Goal: Transaction & Acquisition: Purchase product/service

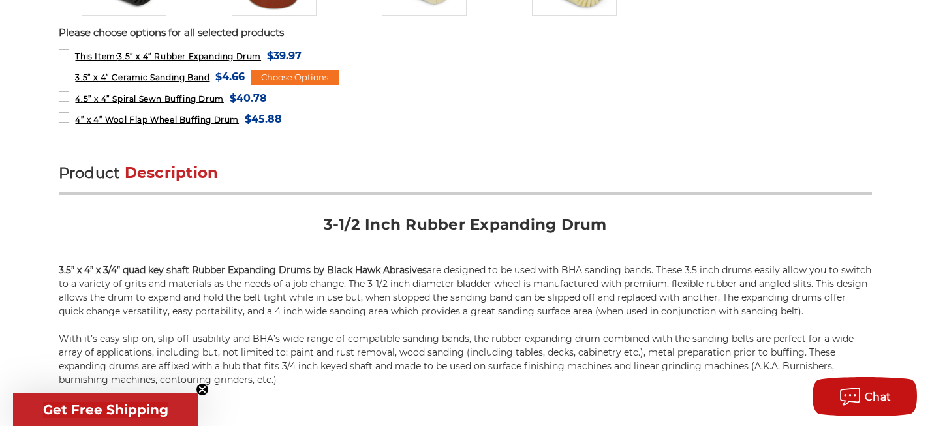
scroll to position [665, 0]
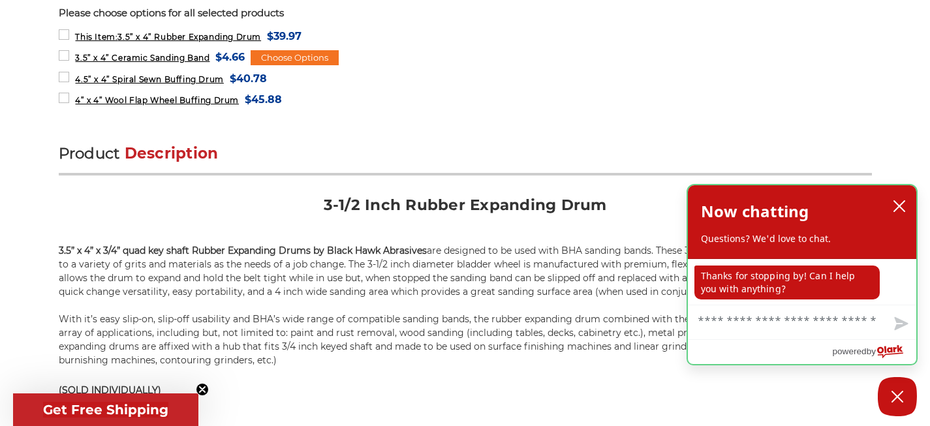
click at [898, 201] on icon "close chatbox" at bounding box center [899, 206] width 13 height 13
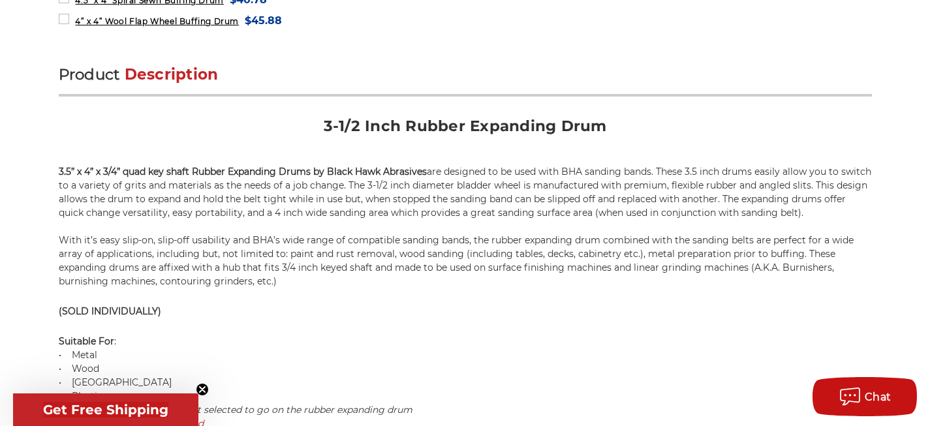
scroll to position [771, 0]
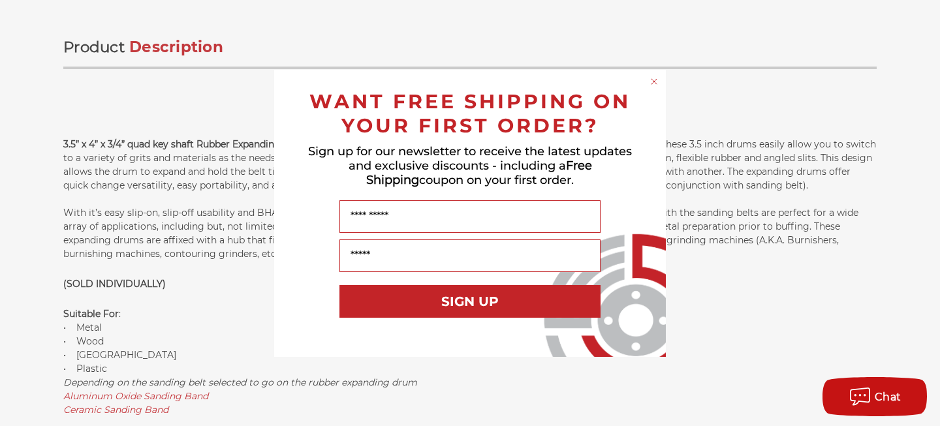
click at [652, 80] on circle "Close dialog" at bounding box center [654, 81] width 12 height 12
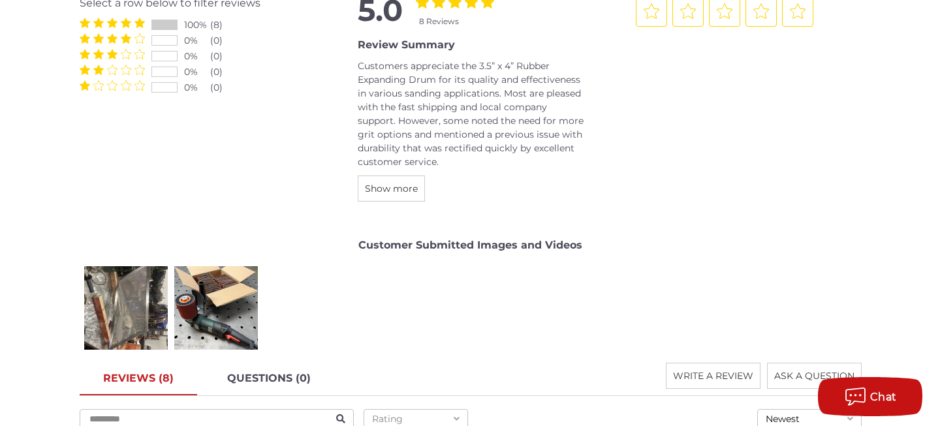
scroll to position [1659, 0]
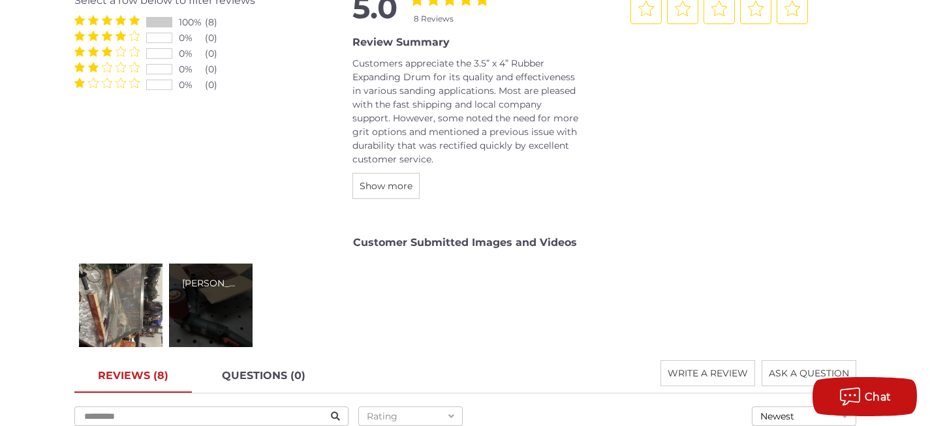
click at [204, 324] on div "Wolfgang S." at bounding box center [211, 306] width 84 height 84
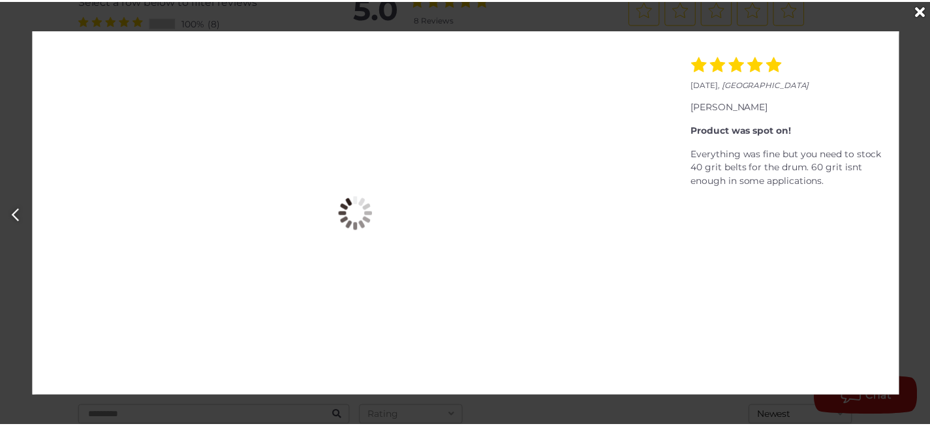
scroll to position [0, 940]
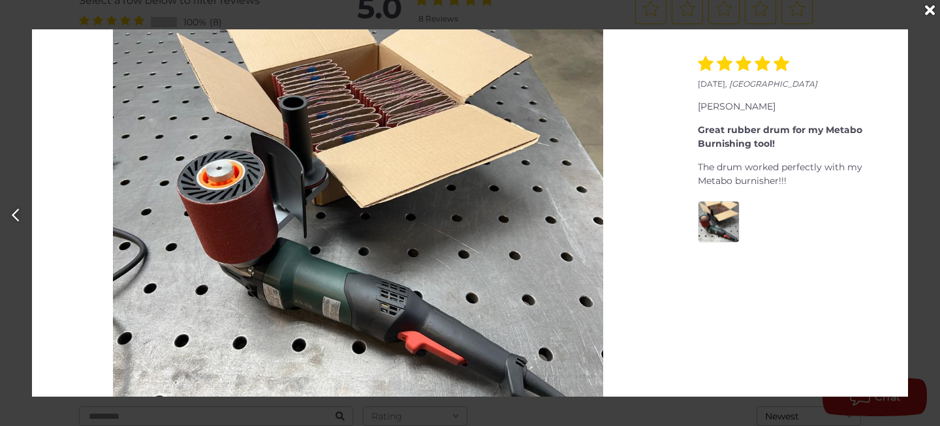
click at [930, 10] on icon "Close" at bounding box center [930, 10] width 10 height 14
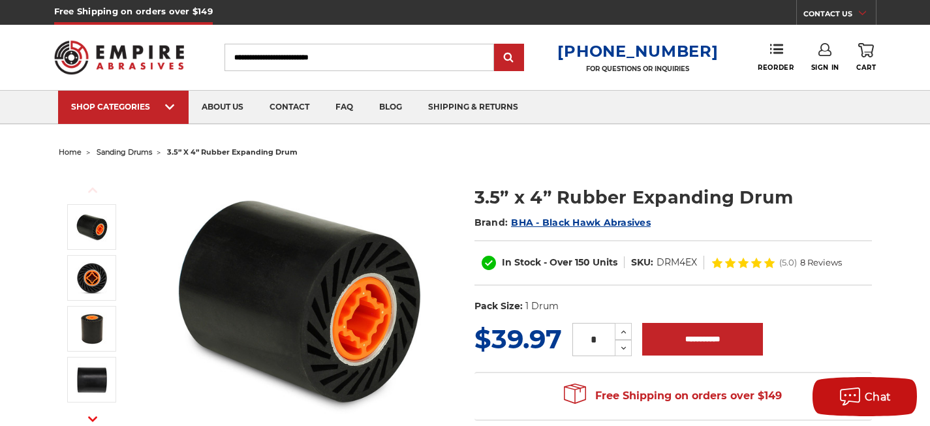
scroll to position [93, 0]
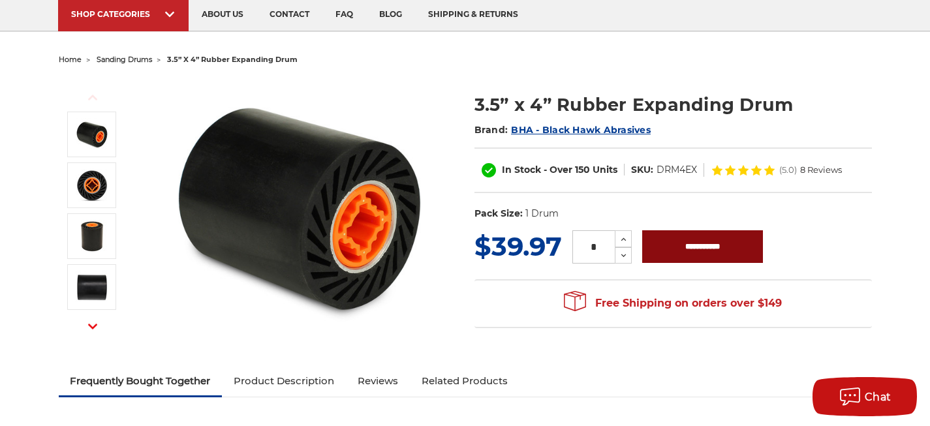
click at [700, 242] on input "**********" at bounding box center [703, 246] width 121 height 33
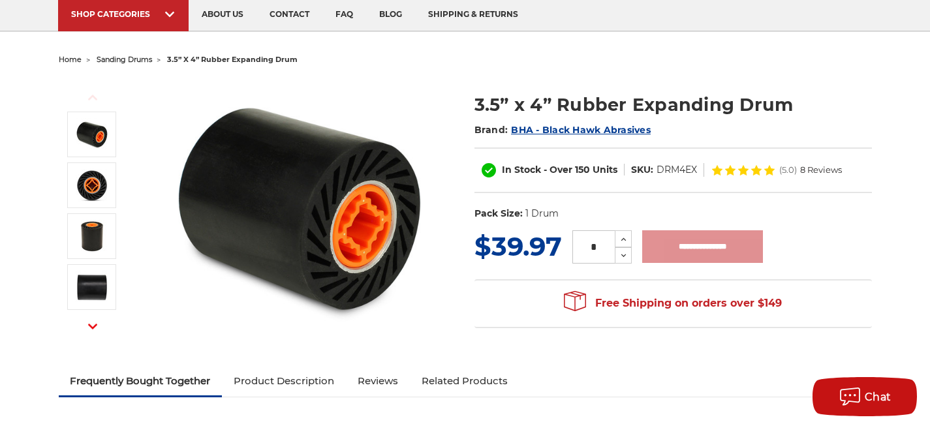
type input "**********"
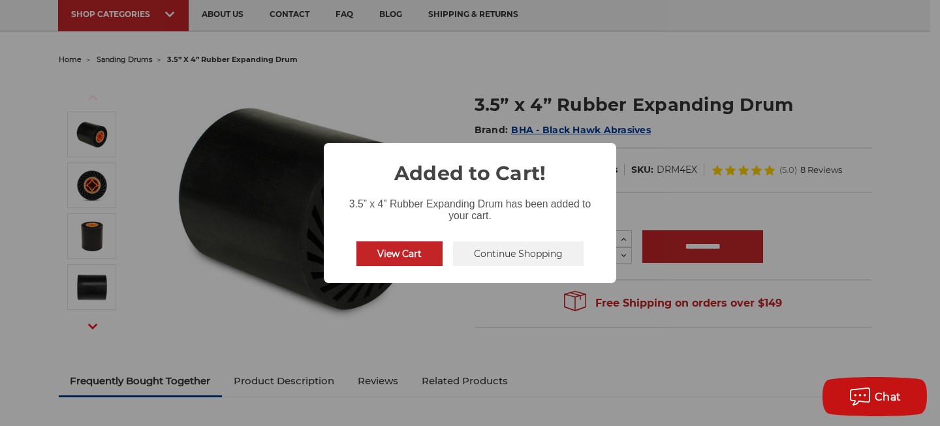
click at [494, 253] on button "Continue Shopping" at bounding box center [518, 254] width 131 height 25
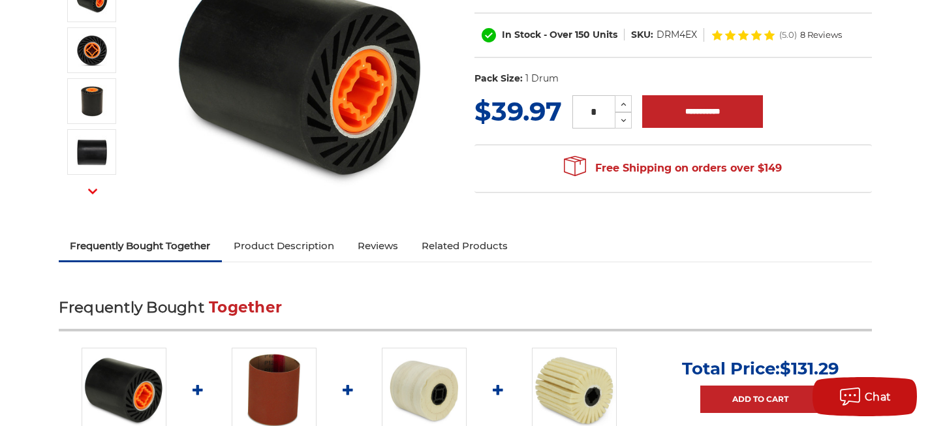
scroll to position [321, 0]
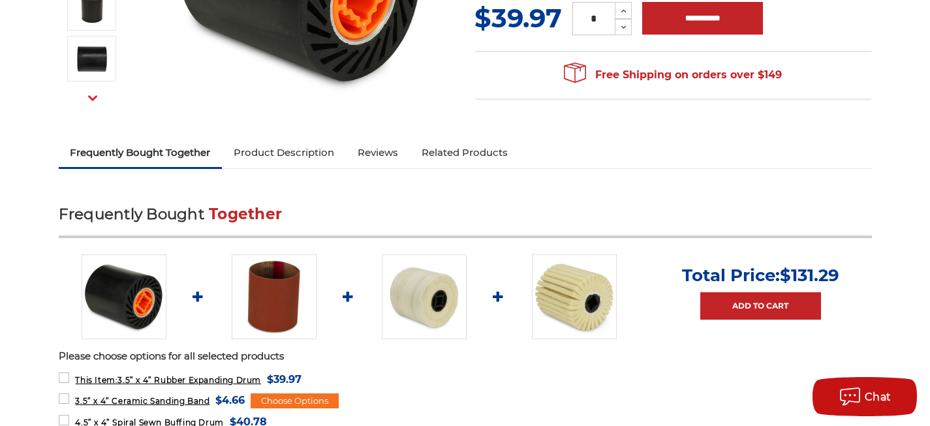
click at [261, 293] on img at bounding box center [274, 297] width 85 height 85
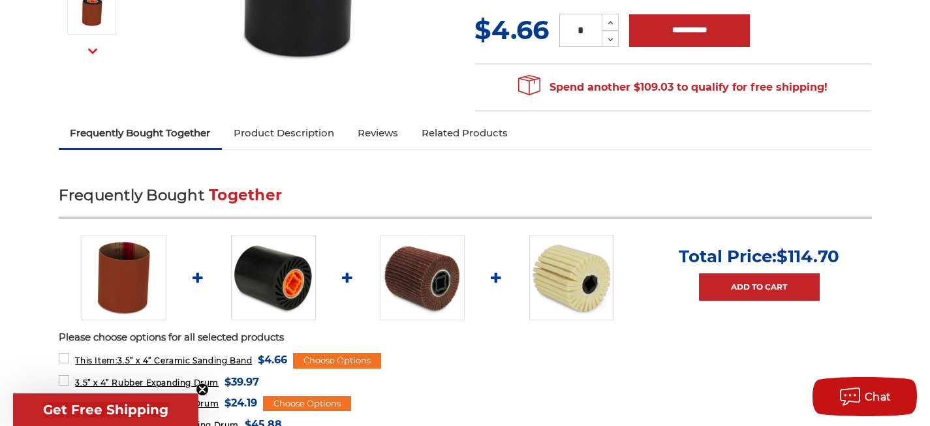
scroll to position [471, 0]
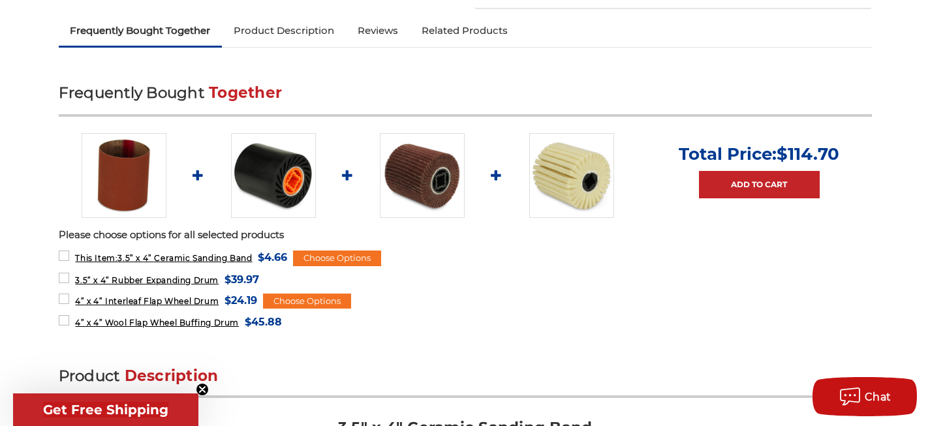
click at [439, 179] on img at bounding box center [422, 175] width 85 height 85
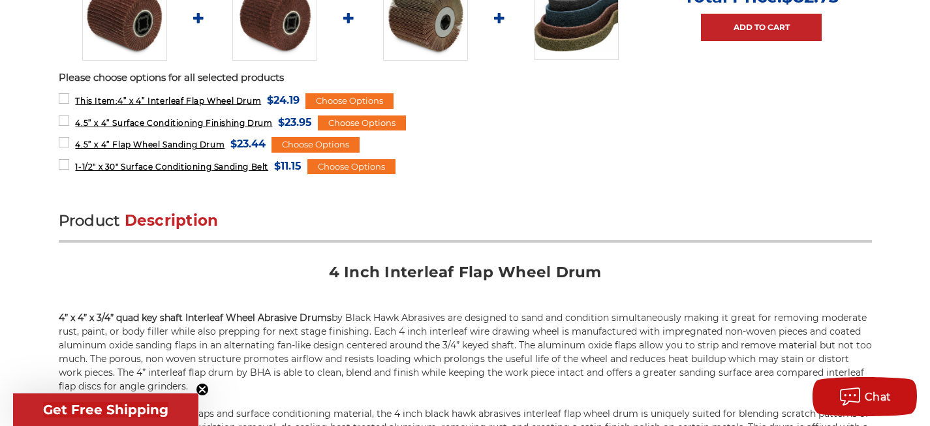
scroll to position [4, 0]
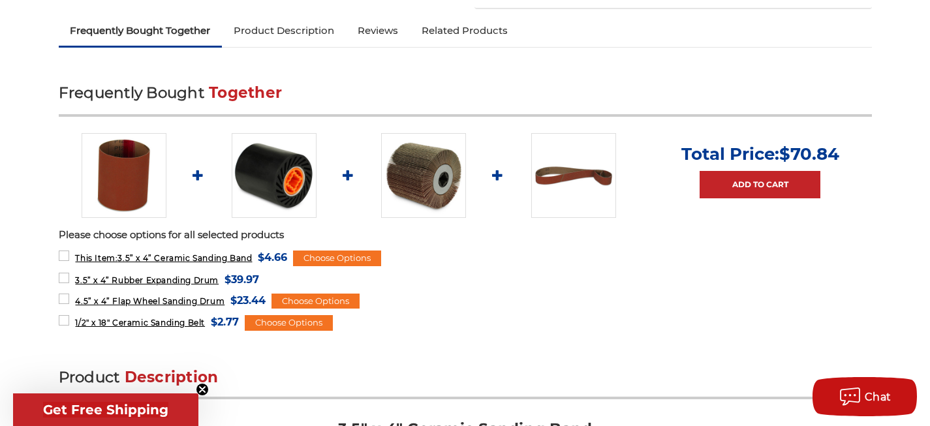
click at [118, 166] on img at bounding box center [124, 175] width 85 height 85
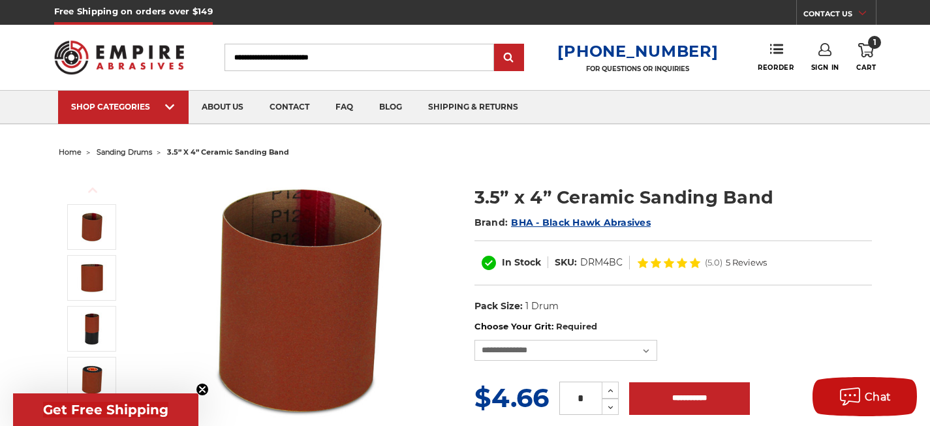
click at [438, 55] on input "Search" at bounding box center [360, 57] width 270 height 27
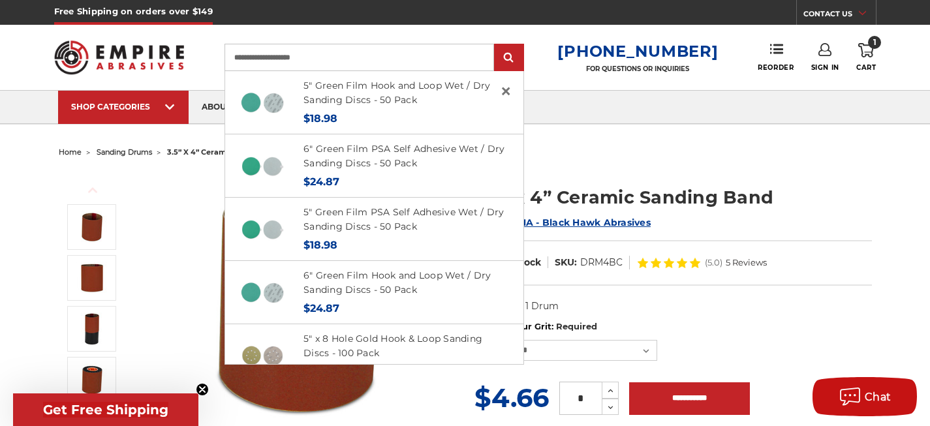
type input "**********"
click at [519, 58] on input "submit" at bounding box center [509, 58] width 26 height 26
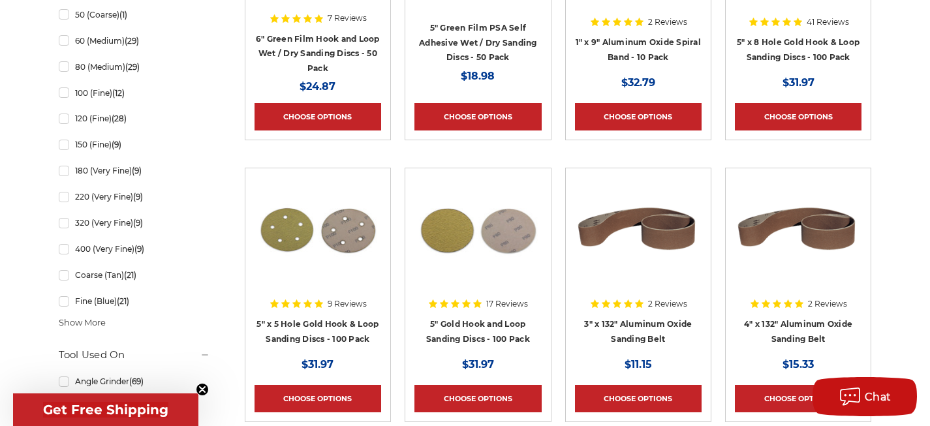
scroll to position [814, 0]
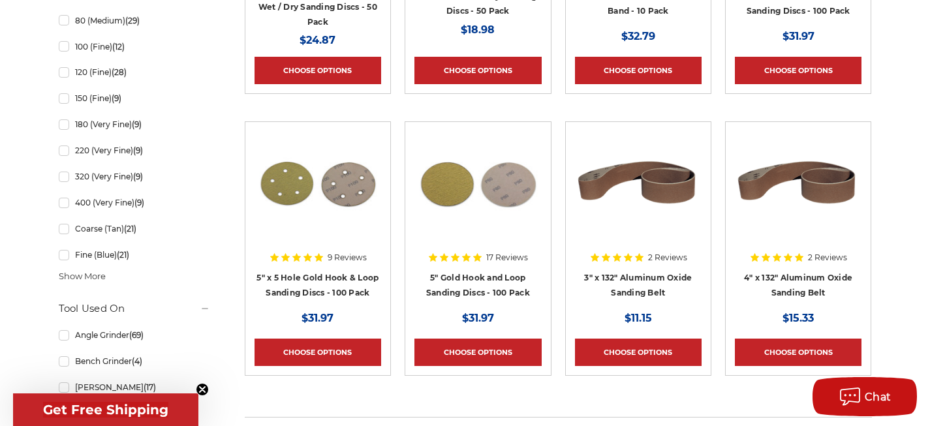
click at [445, 194] on img at bounding box center [478, 183] width 127 height 104
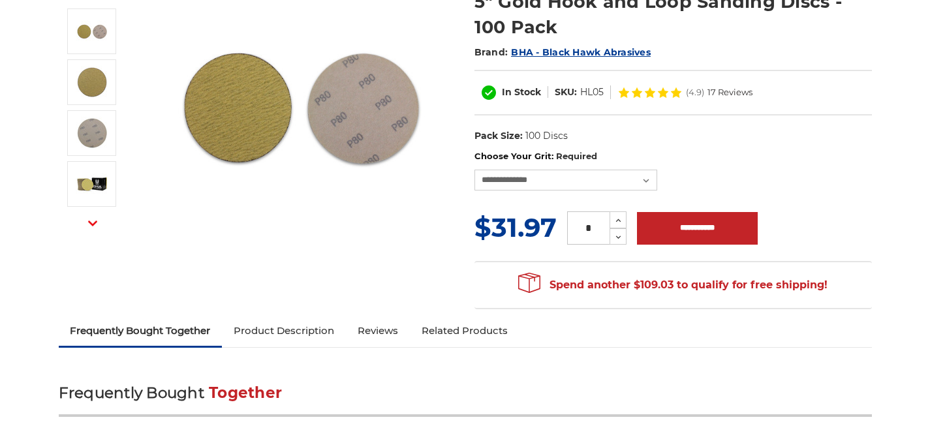
scroll to position [196, 0]
click at [638, 182] on select "**********" at bounding box center [566, 180] width 183 height 21
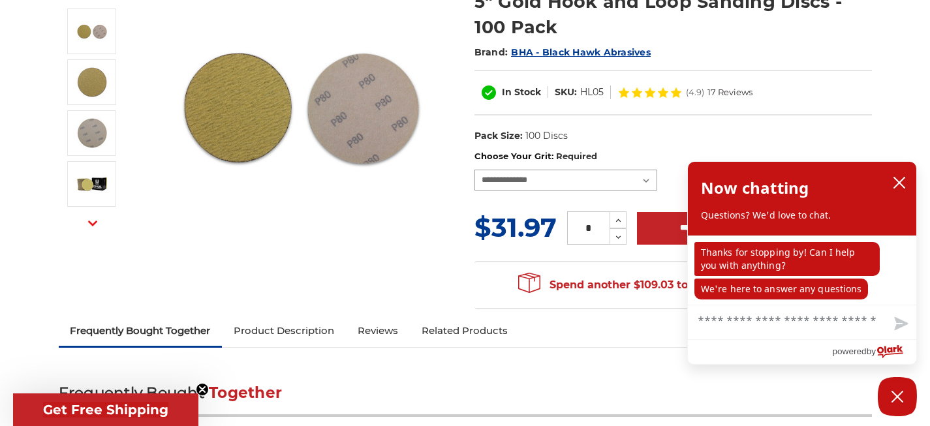
scroll to position [0, 0]
select select "***"
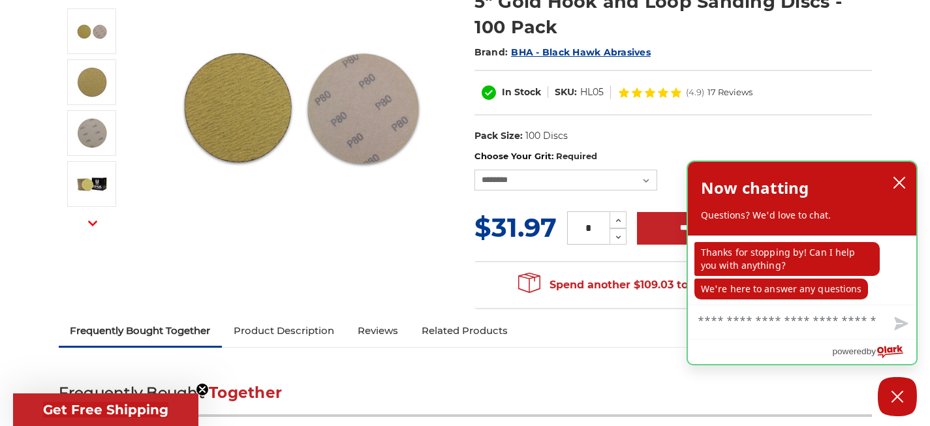
click at [901, 182] on icon "close chatbox" at bounding box center [900, 183] width 10 height 10
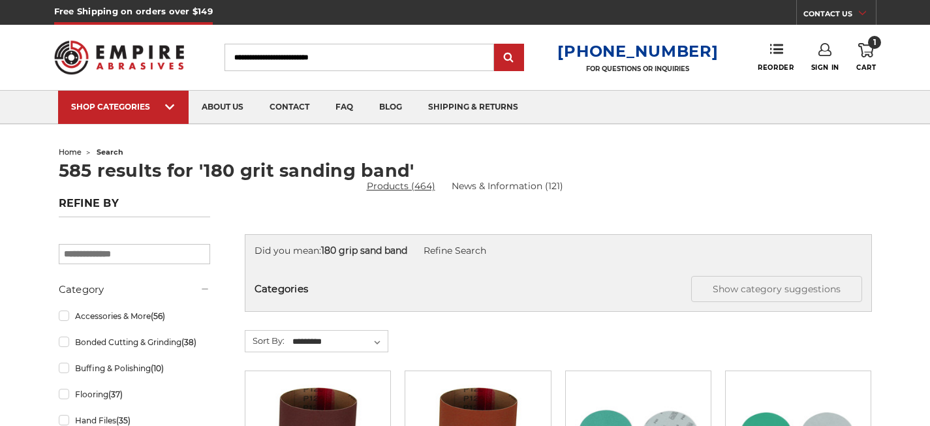
scroll to position [198, 0]
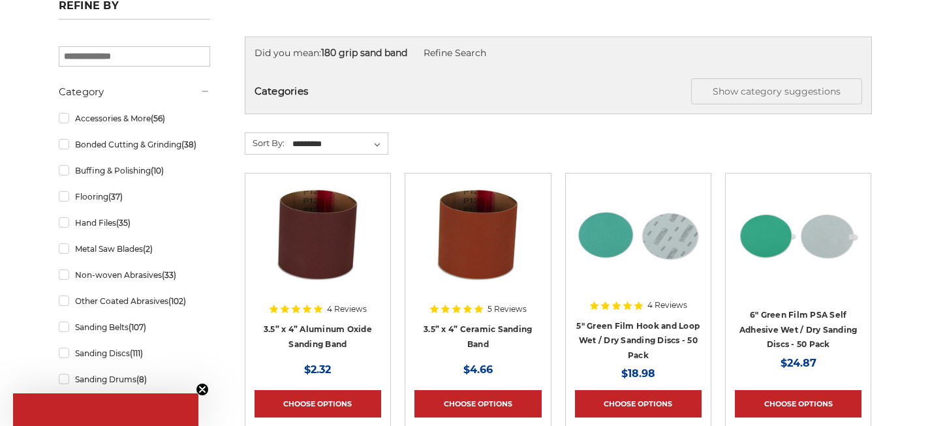
click at [310, 230] on img at bounding box center [318, 235] width 127 height 104
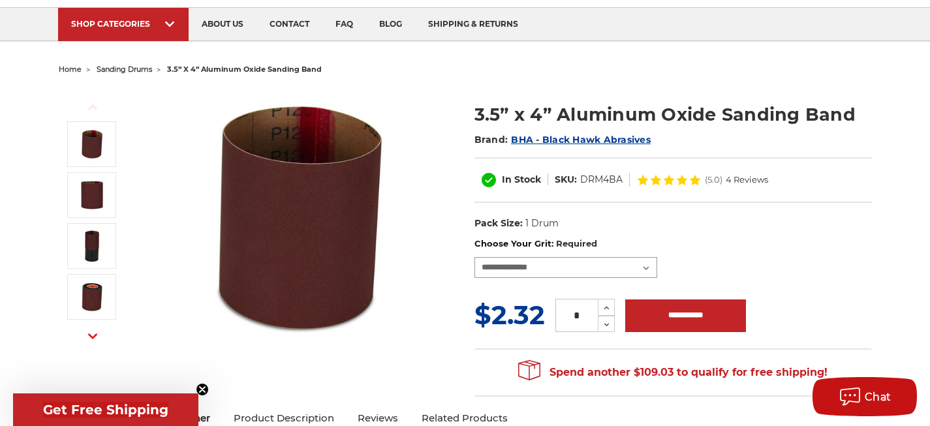
select select "****"
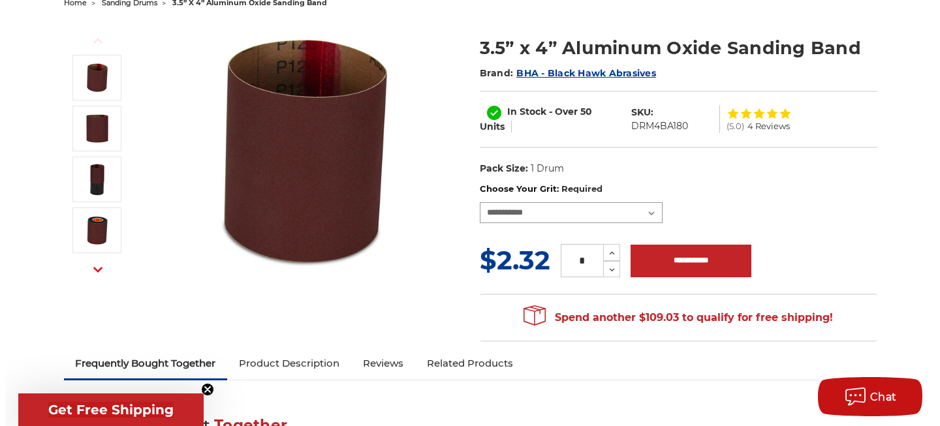
scroll to position [106, 0]
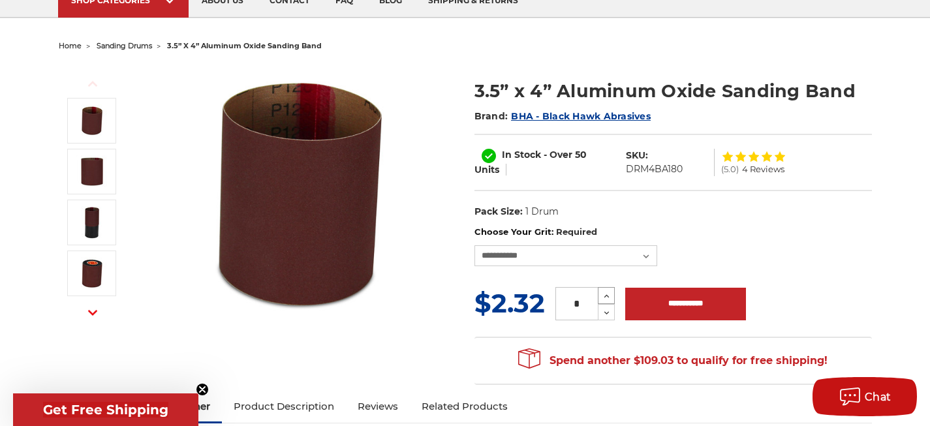
click at [606, 293] on icon at bounding box center [607, 297] width 10 height 12
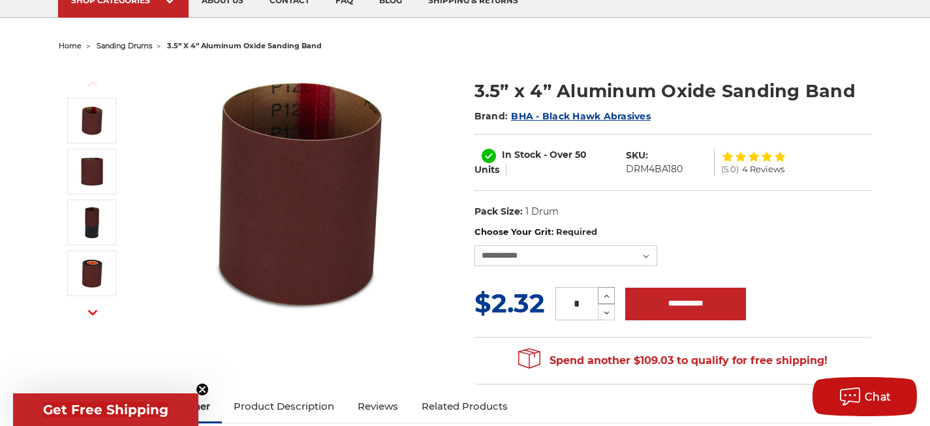
click at [606, 293] on icon at bounding box center [607, 297] width 10 height 12
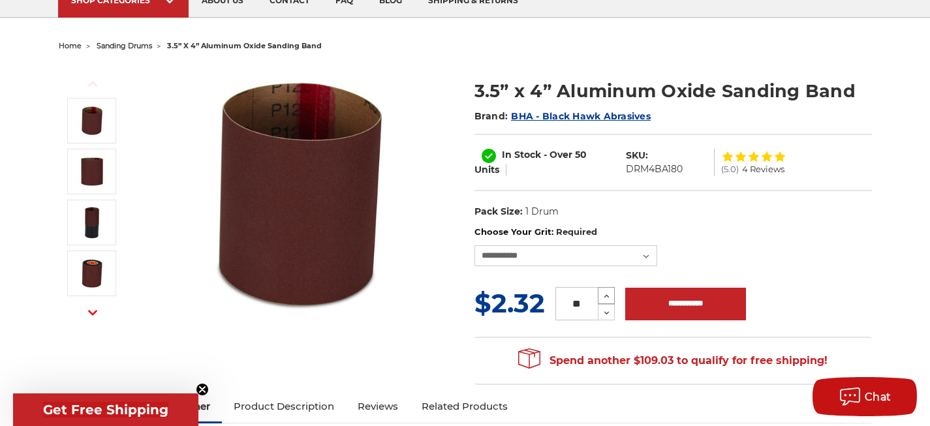
click at [606, 293] on icon at bounding box center [607, 297] width 10 height 12
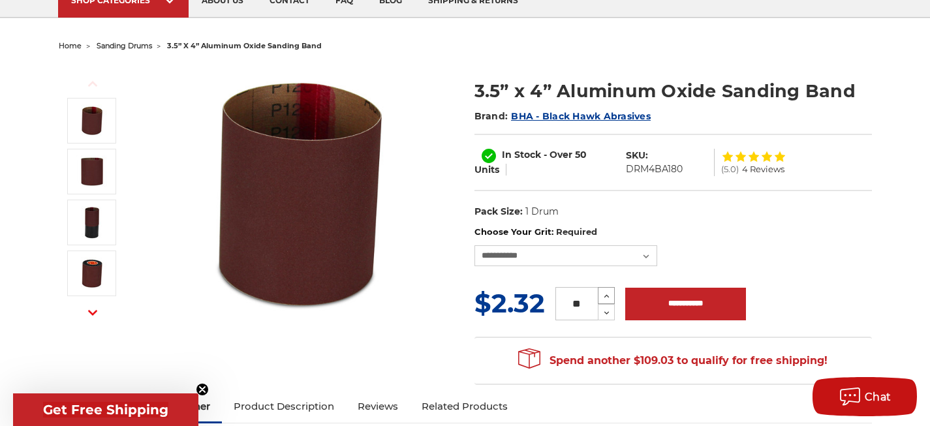
click at [606, 293] on icon at bounding box center [607, 297] width 10 height 12
type input "**"
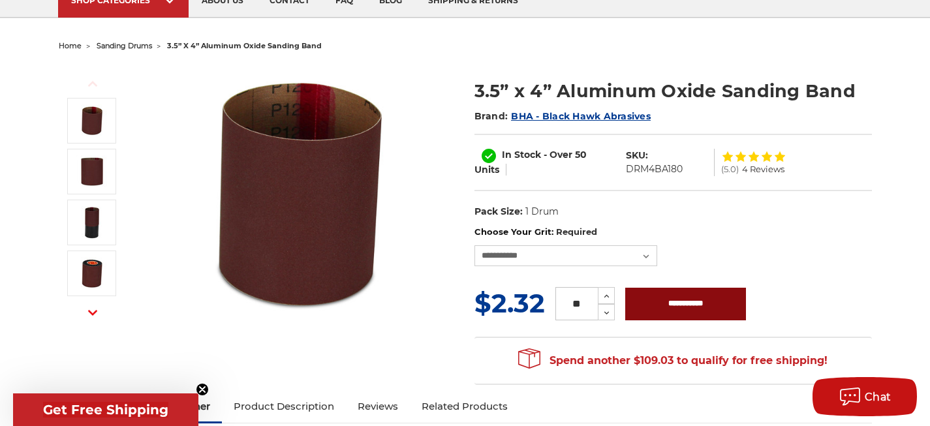
click at [706, 304] on input "**********" at bounding box center [686, 304] width 121 height 33
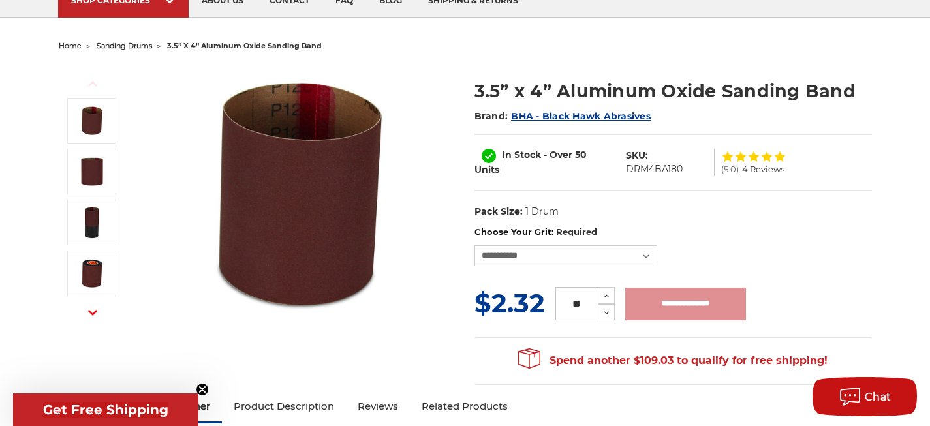
type input "**********"
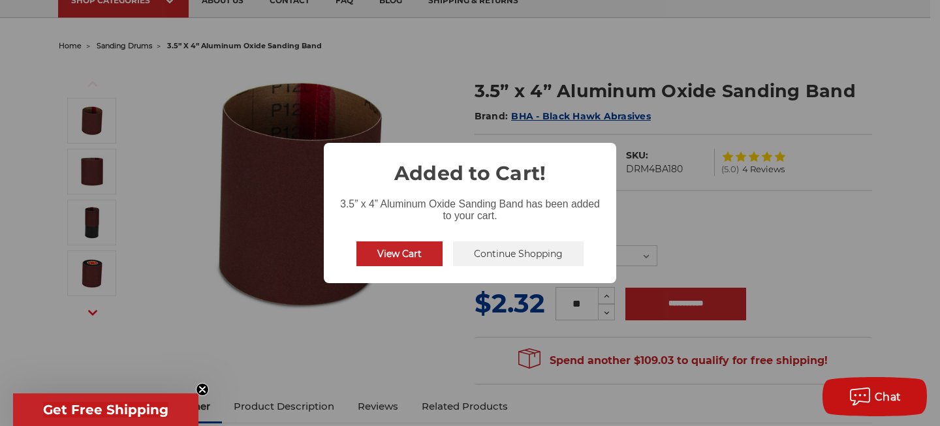
click at [399, 251] on button "View Cart" at bounding box center [400, 254] width 86 height 25
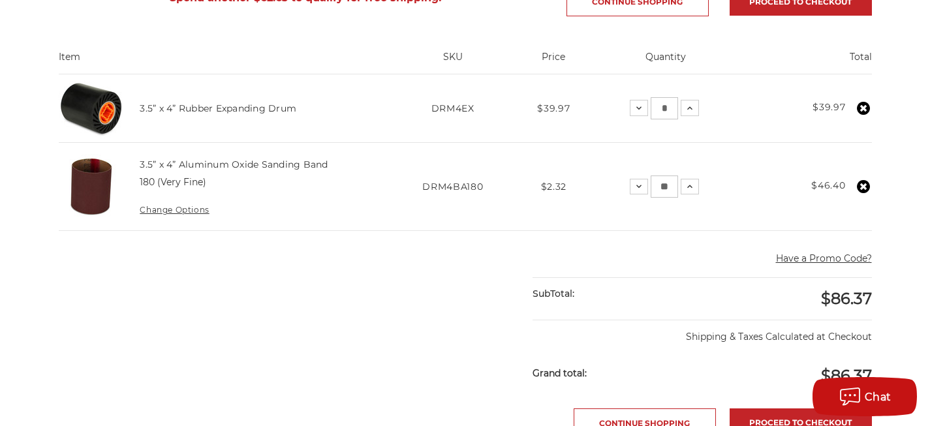
scroll to position [171, 0]
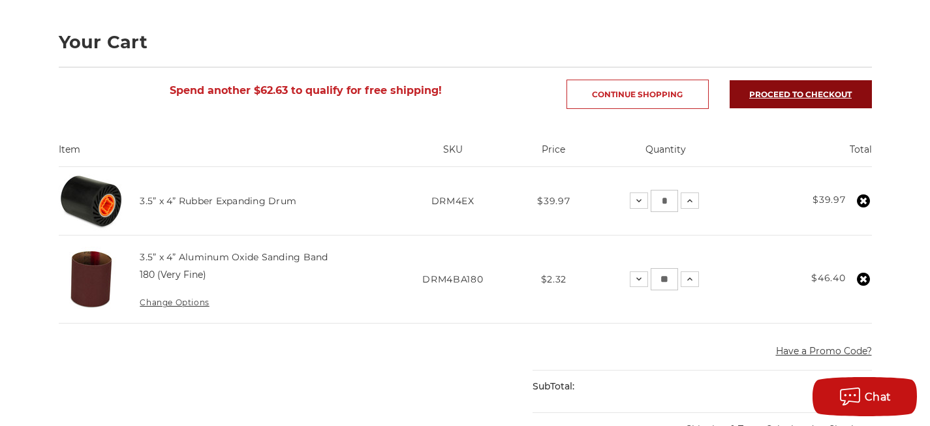
click at [826, 92] on link "Proceed to checkout" at bounding box center [801, 94] width 142 height 28
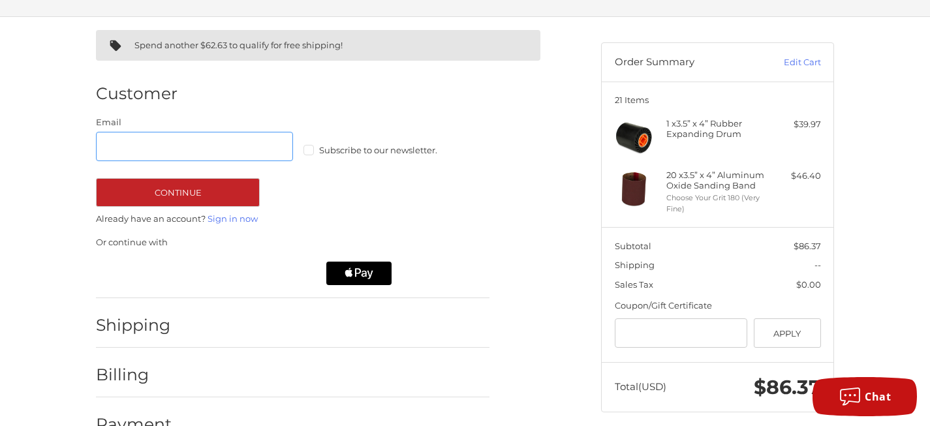
scroll to position [83, 0]
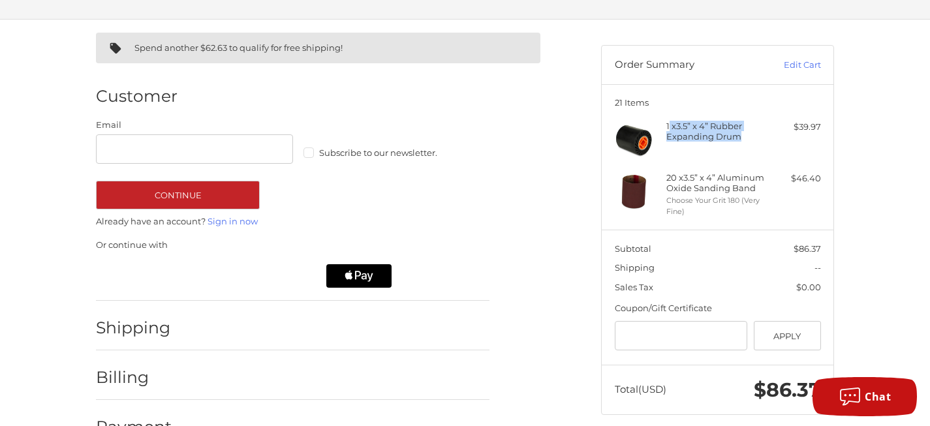
drag, startPoint x: 669, startPoint y: 123, endPoint x: 734, endPoint y: 142, distance: 67.2
click at [734, 142] on div "1 x 3.5” x 4” Rubber Expanding Drum" at bounding box center [718, 140] width 103 height 39
click at [742, 136] on h4 "1 x 3.5” x 4” Rubber Expanding Drum" at bounding box center [717, 132] width 100 height 22
drag, startPoint x: 743, startPoint y: 134, endPoint x: 665, endPoint y: 128, distance: 77.9
click at [665, 128] on div "1 x 3.5” x 4” Rubber Expanding Drum $39.97" at bounding box center [718, 140] width 206 height 39
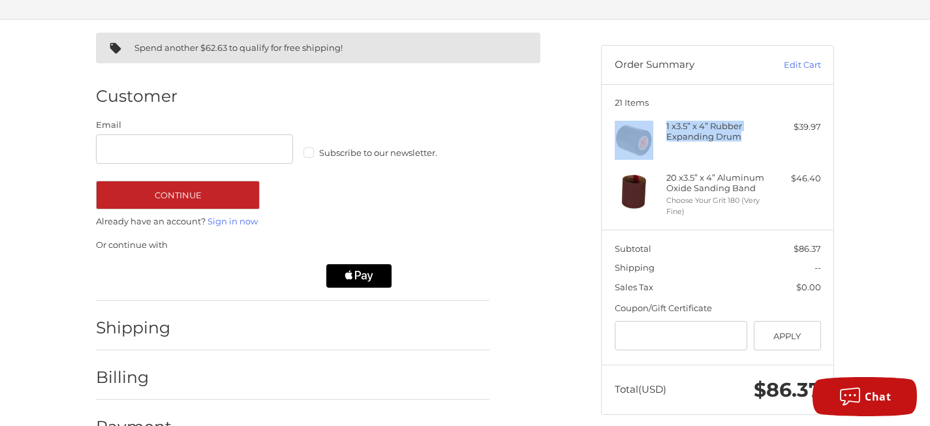
copy div "1 x 3.5” x 4” Rubber Expanding Drum"
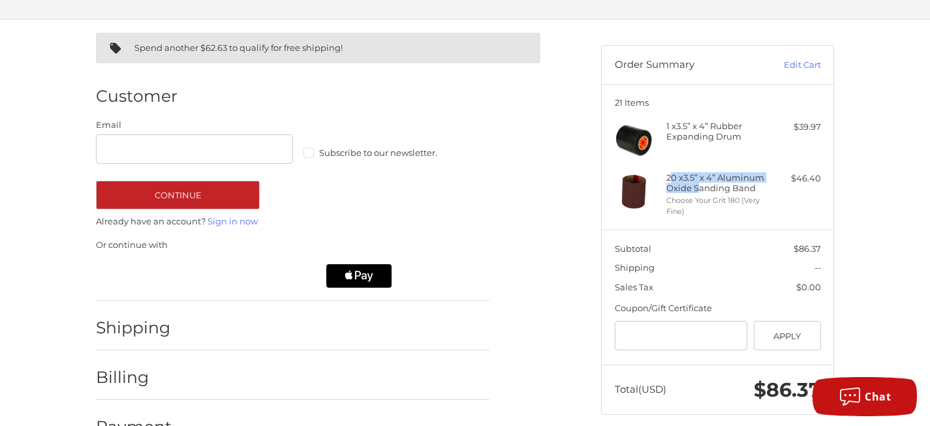
drag, startPoint x: 669, startPoint y: 175, endPoint x: 696, endPoint y: 183, distance: 28.1
click at [696, 183] on h4 "20 x 3.5” x 4” Aluminum Oxide Sanding Band" at bounding box center [717, 183] width 100 height 22
click at [661, 168] on ul "1 x 3.5” x 4” Rubber Expanding Drum $39.97 20 x 3.5” x 4” Aluminum Oxide Sandin…" at bounding box center [718, 169] width 206 height 96
drag, startPoint x: 663, startPoint y: 170, endPoint x: 770, endPoint y: 187, distance: 108.3
click at [770, 187] on ul "1 x 3.5” x 4” Rubber Expanding Drum $39.97 20 x 3.5” x 4” Aluminum Oxide Sandin…" at bounding box center [718, 169] width 206 height 96
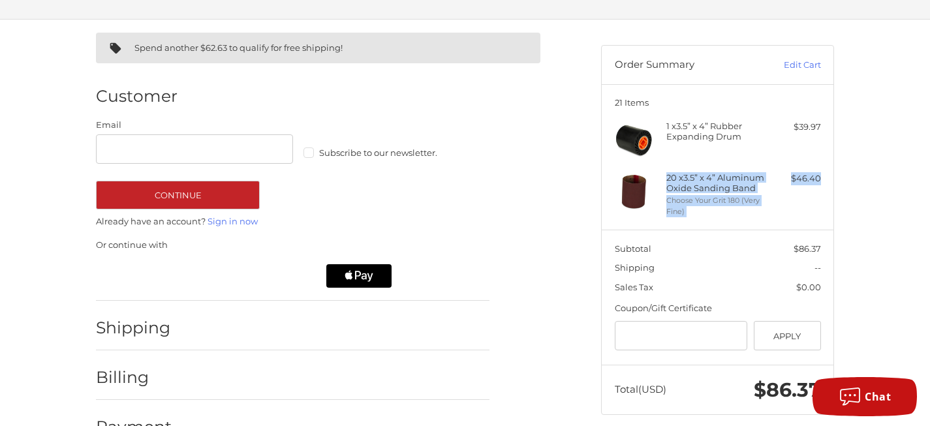
click at [775, 186] on div "20 x 3.5” x 4” Aluminum Oxide Sanding Band Choose Your Grit 180 (Very Fine) $46…" at bounding box center [718, 194] width 206 height 44
drag, startPoint x: 752, startPoint y: 186, endPoint x: 669, endPoint y: 178, distance: 83.3
click at [669, 178] on h4 "20 x 3.5” x 4” Aluminum Oxide Sanding Band" at bounding box center [717, 183] width 100 height 22
copy h4 "20 x 3.5” x 4” Aluminum Oxide Sanding Band"
